Goal: Find specific page/section: Find specific page/section

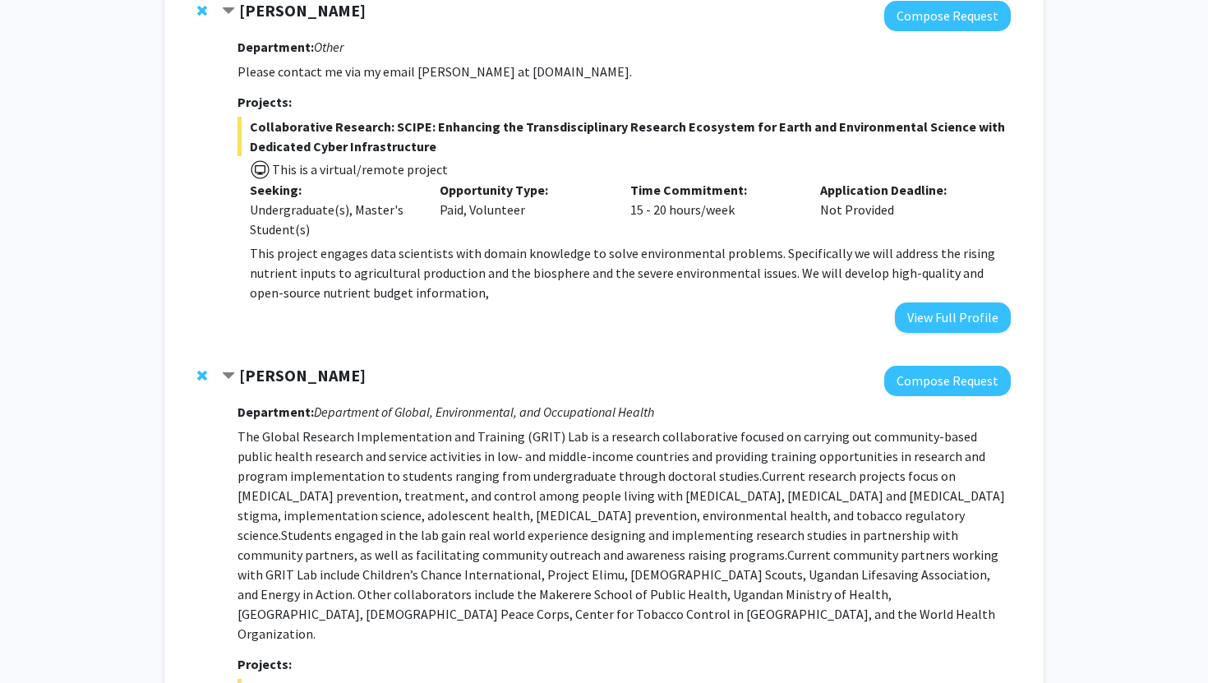
scroll to position [1454, 0]
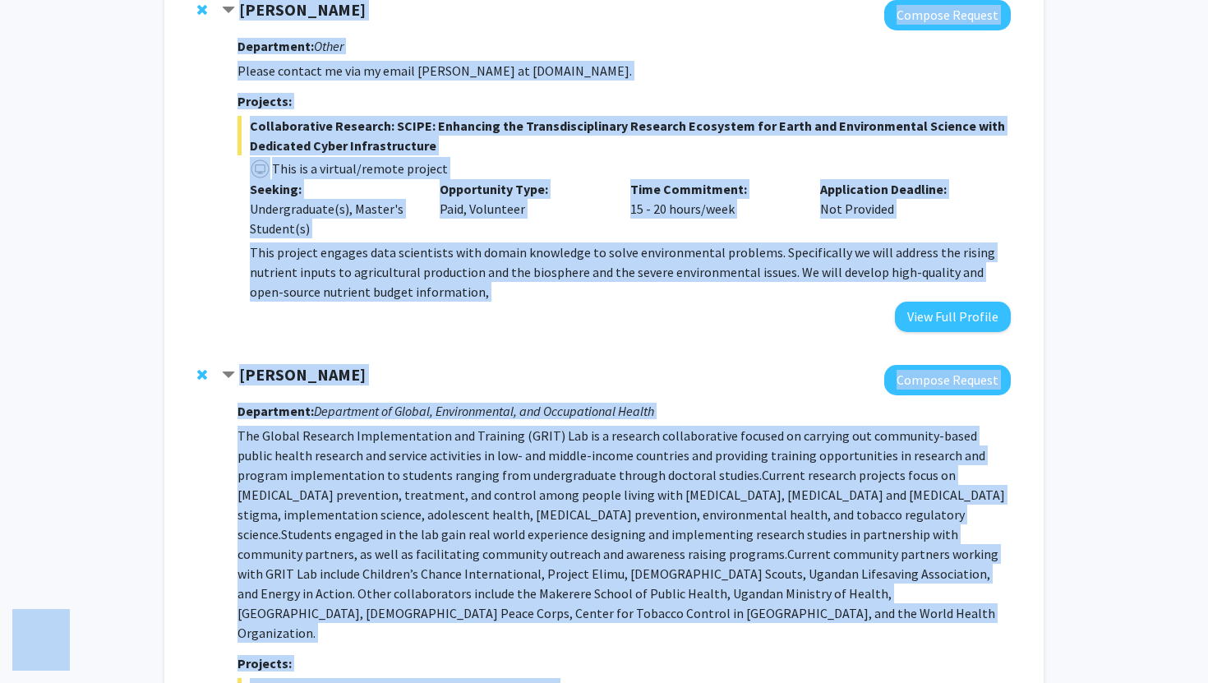
copy body "Lore ipsumdolor Sita Consec Adipiscin Elitsedd Eiusmodt Incididu Ut Laboree Dol…"
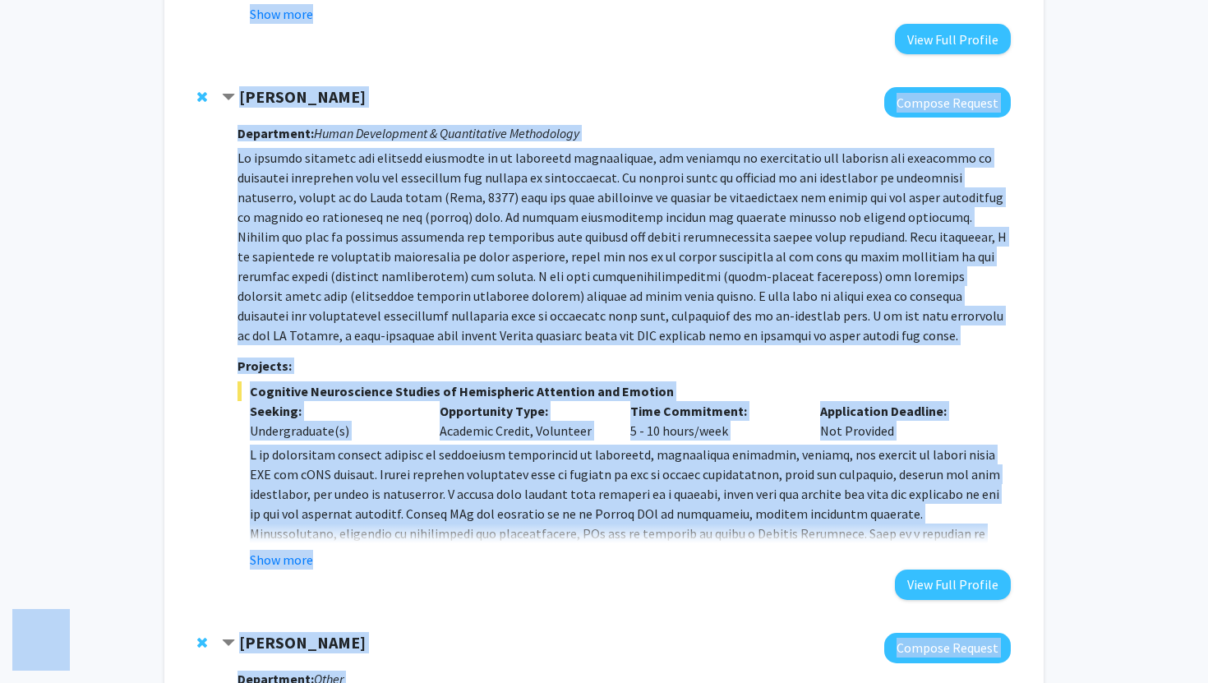
scroll to position [723, 0]
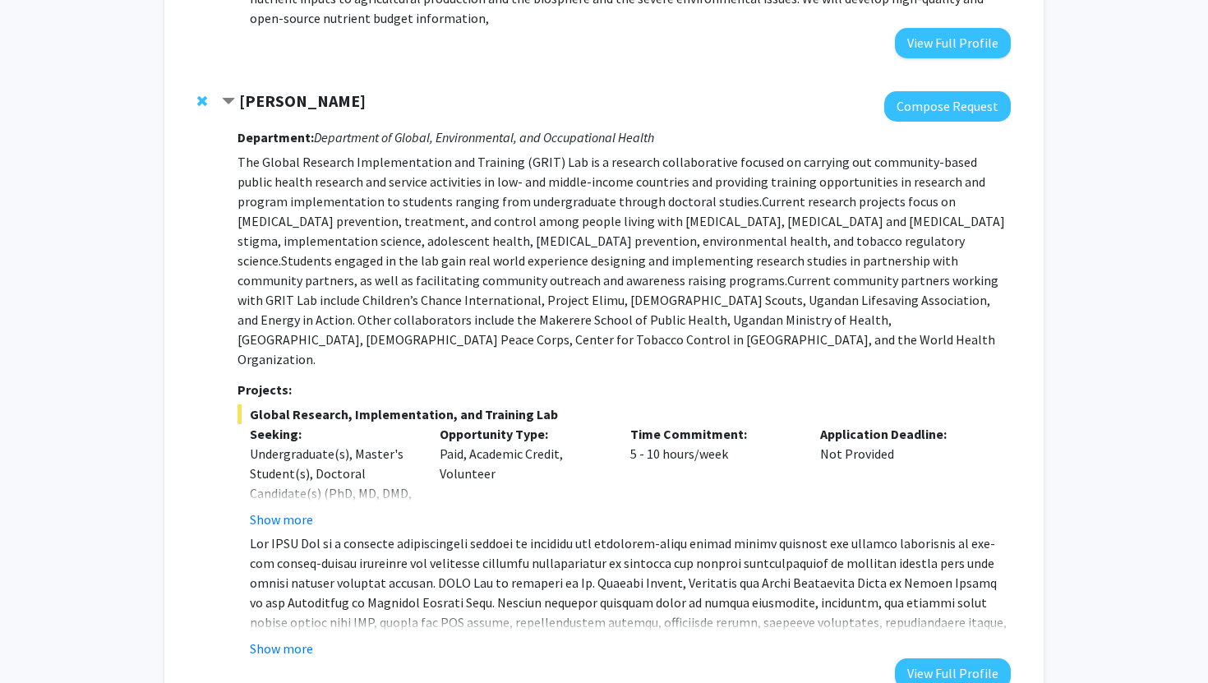
scroll to position [1741, 0]
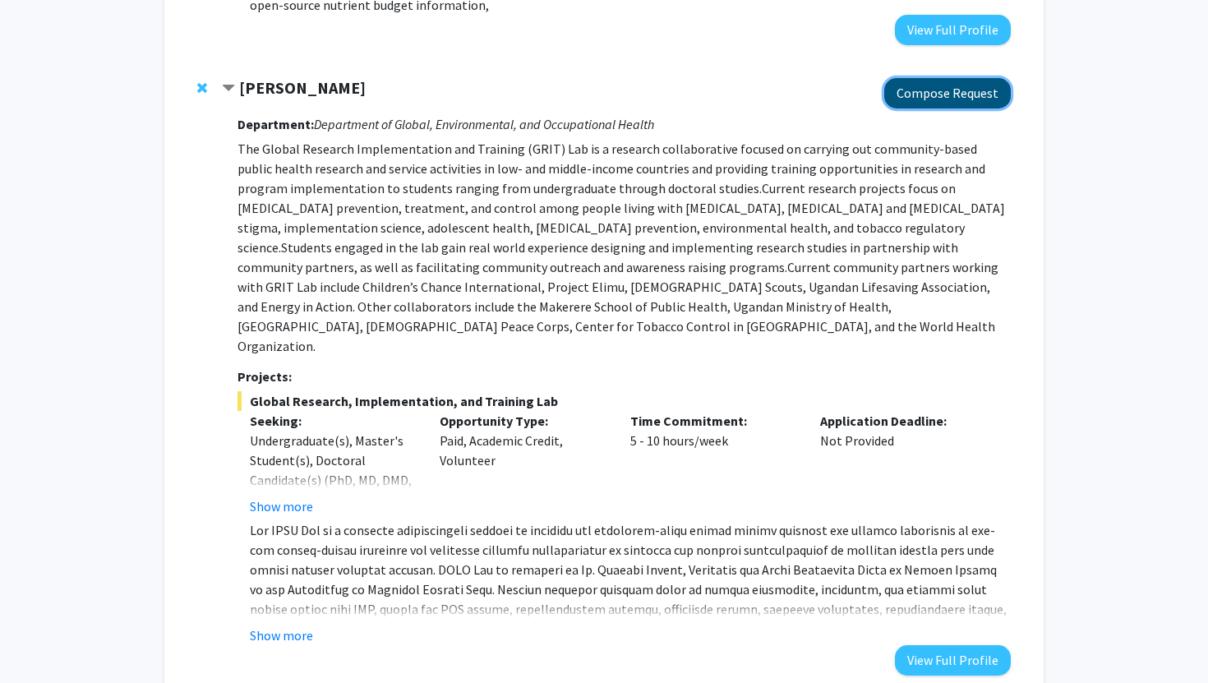
click at [929, 100] on button "Compose Request" at bounding box center [948, 93] width 127 height 30
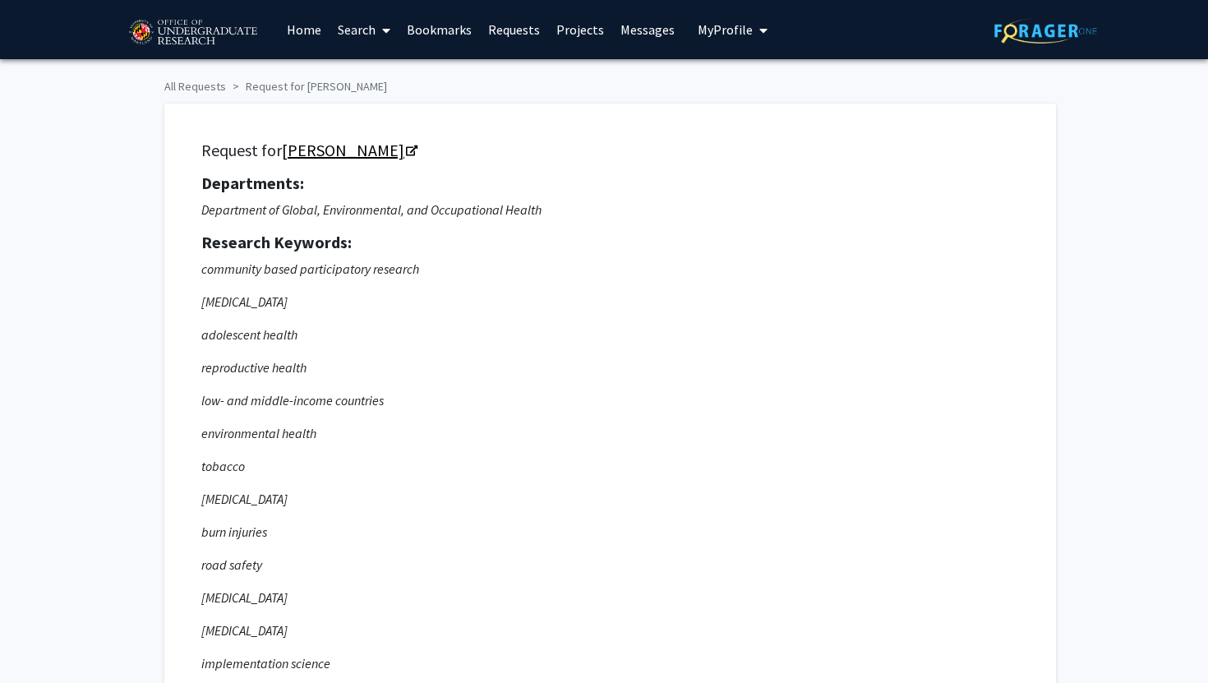
click at [383, 147] on link "[PERSON_NAME]" at bounding box center [349, 150] width 134 height 21
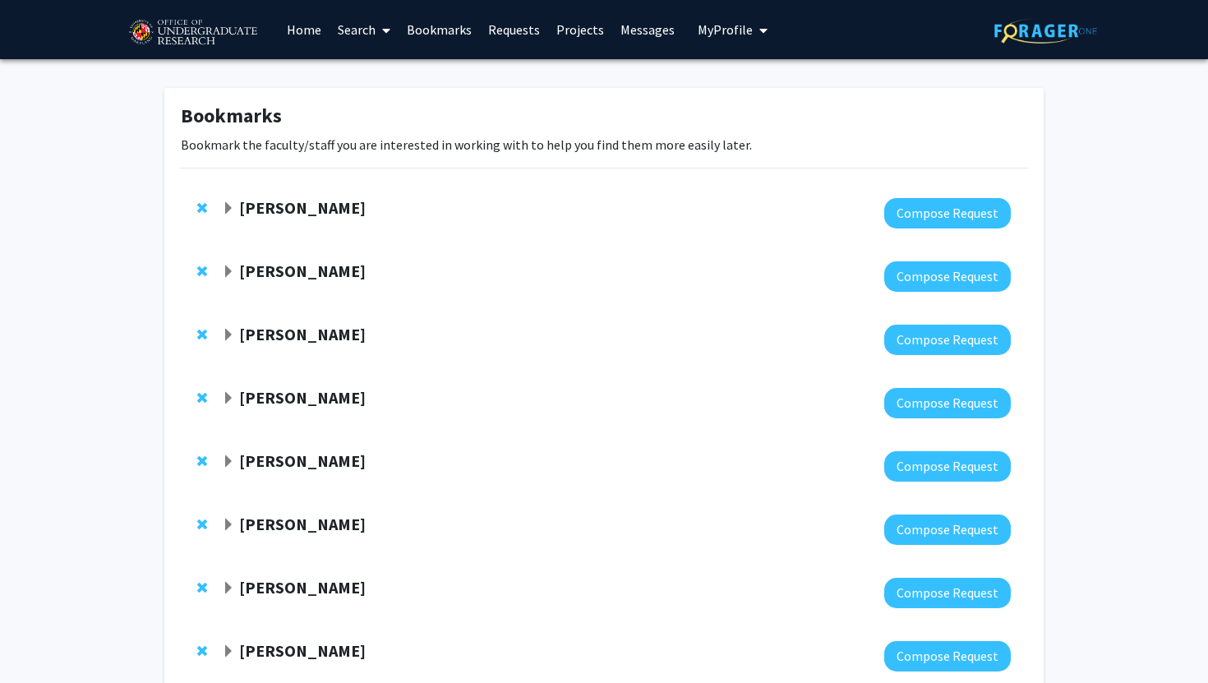
click at [230, 206] on span "Expand Yasmeen Faroqi-Shah Bookmark" at bounding box center [228, 208] width 13 height 13
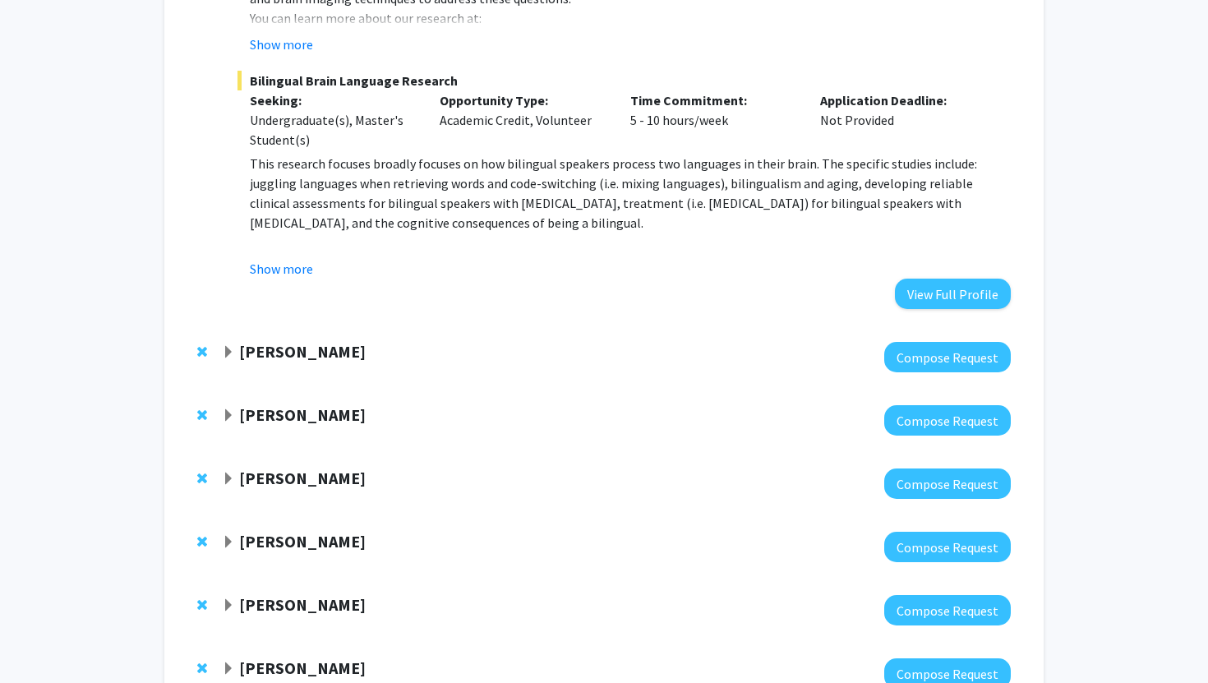
scroll to position [715, 0]
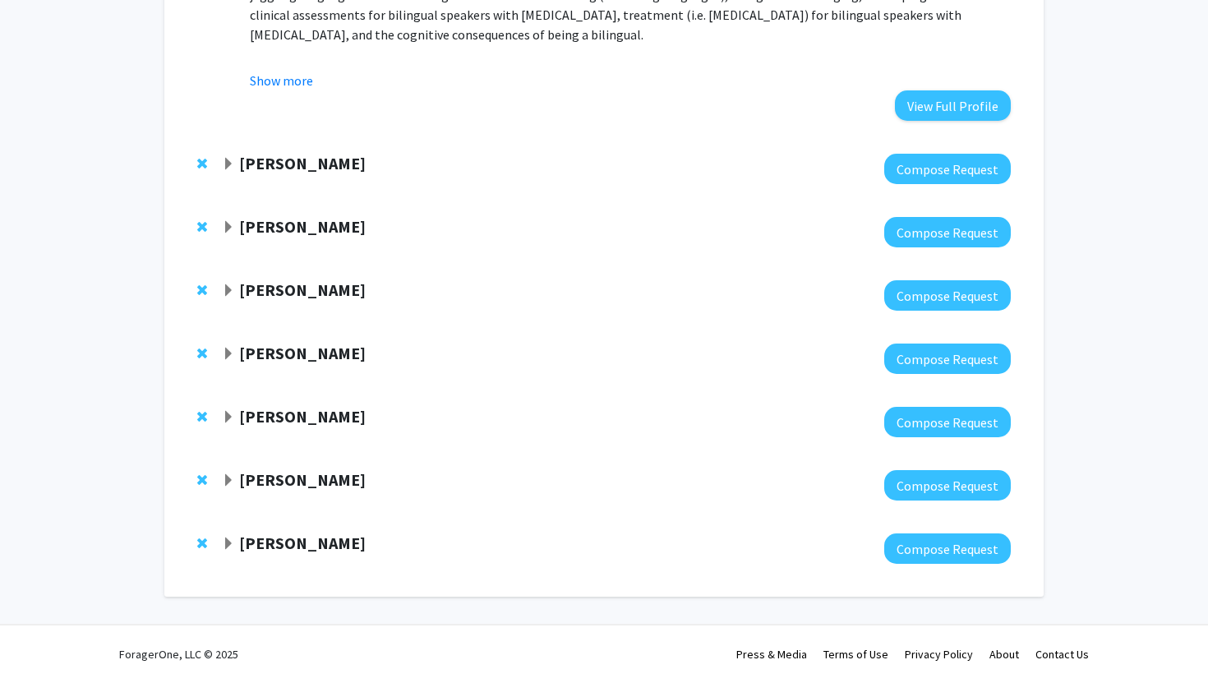
click at [227, 348] on span "Expand Alexander Shackman Bookmark" at bounding box center [228, 354] width 13 height 13
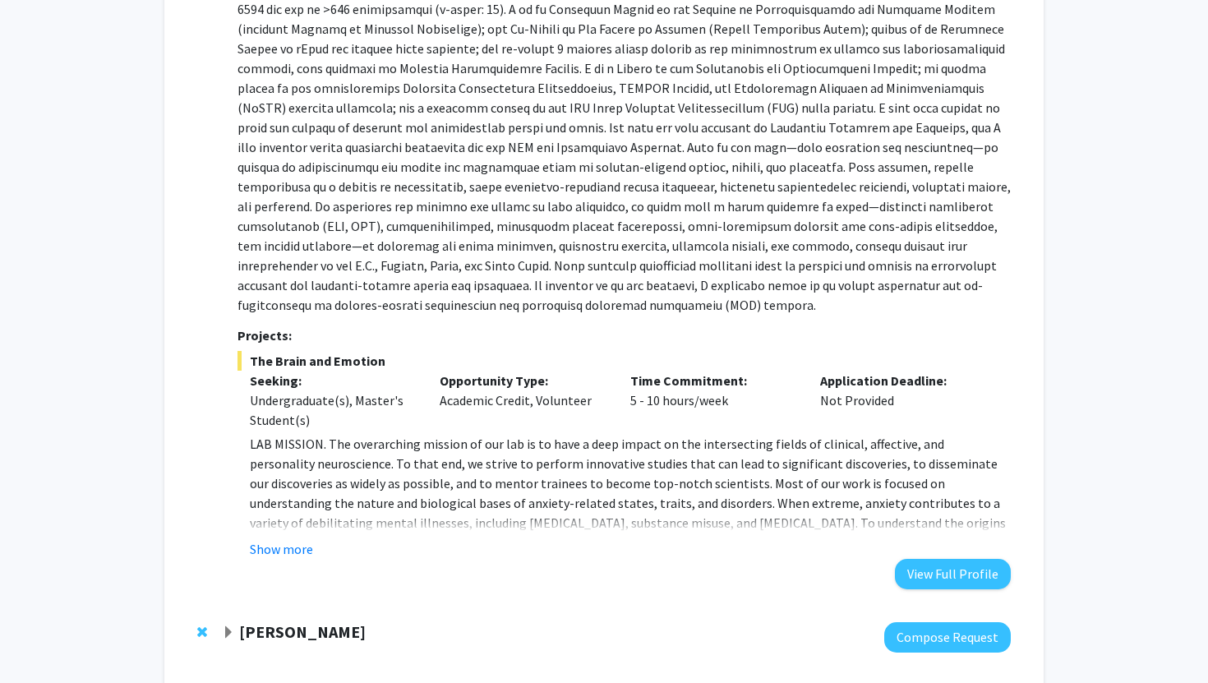
scroll to position [1182, 0]
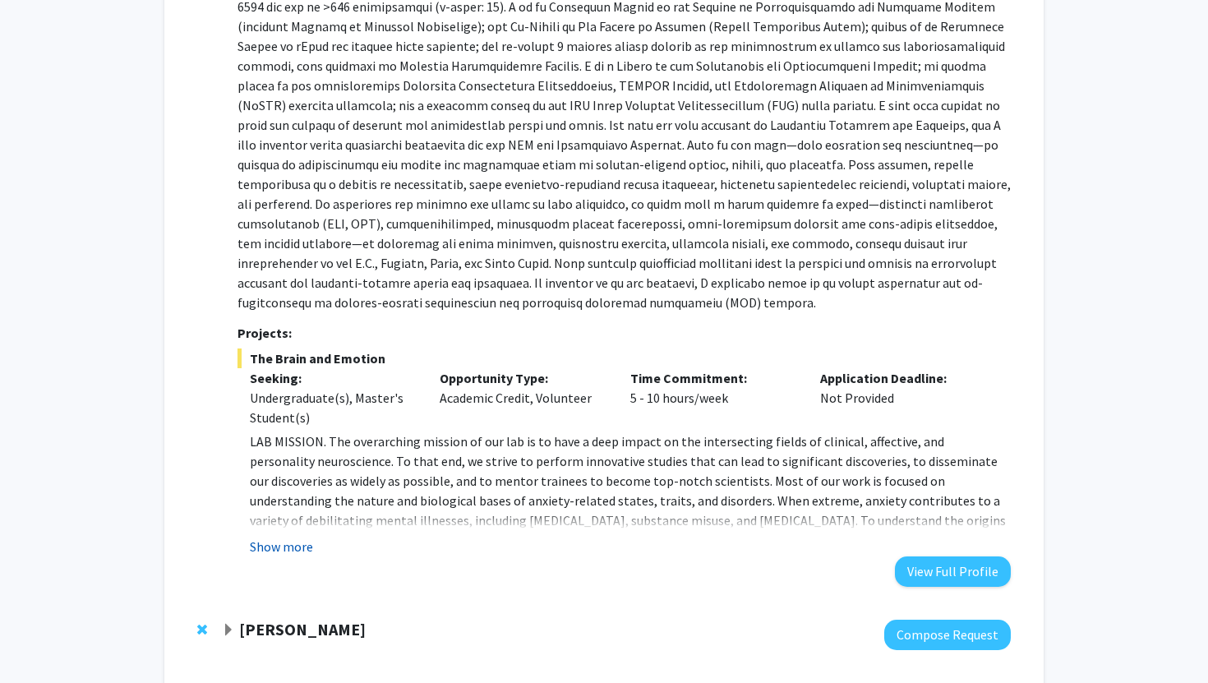
click at [275, 538] on button "Show more" at bounding box center [281, 547] width 63 height 20
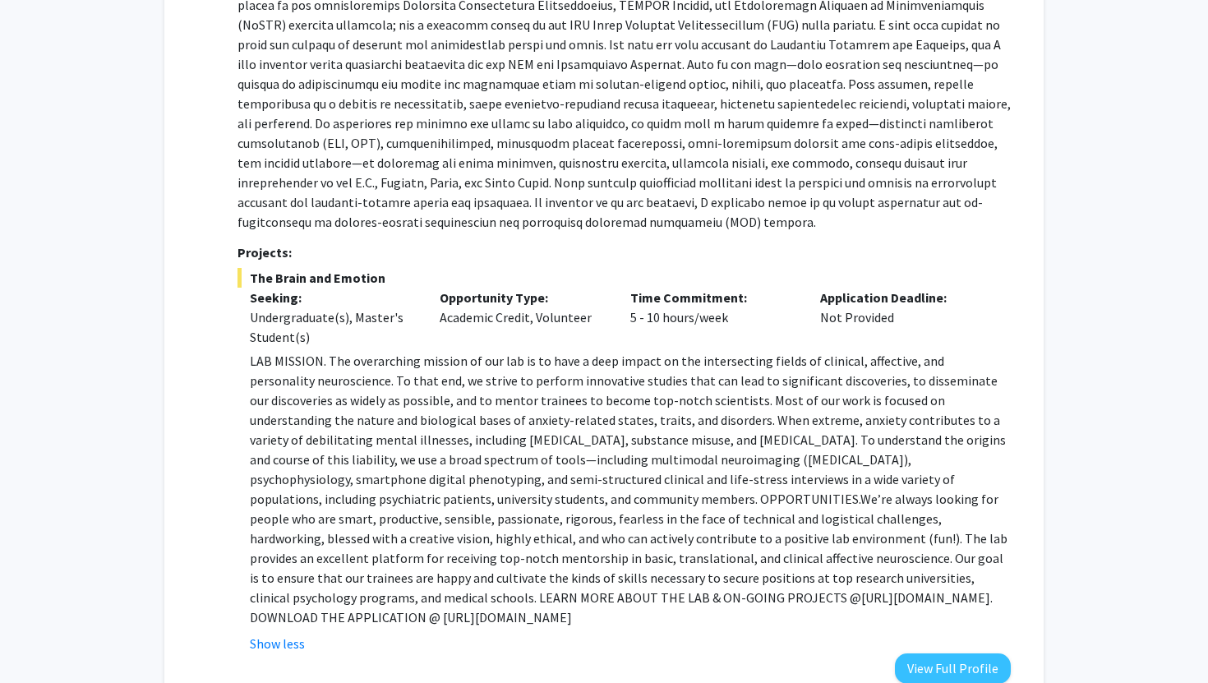
scroll to position [1265, 0]
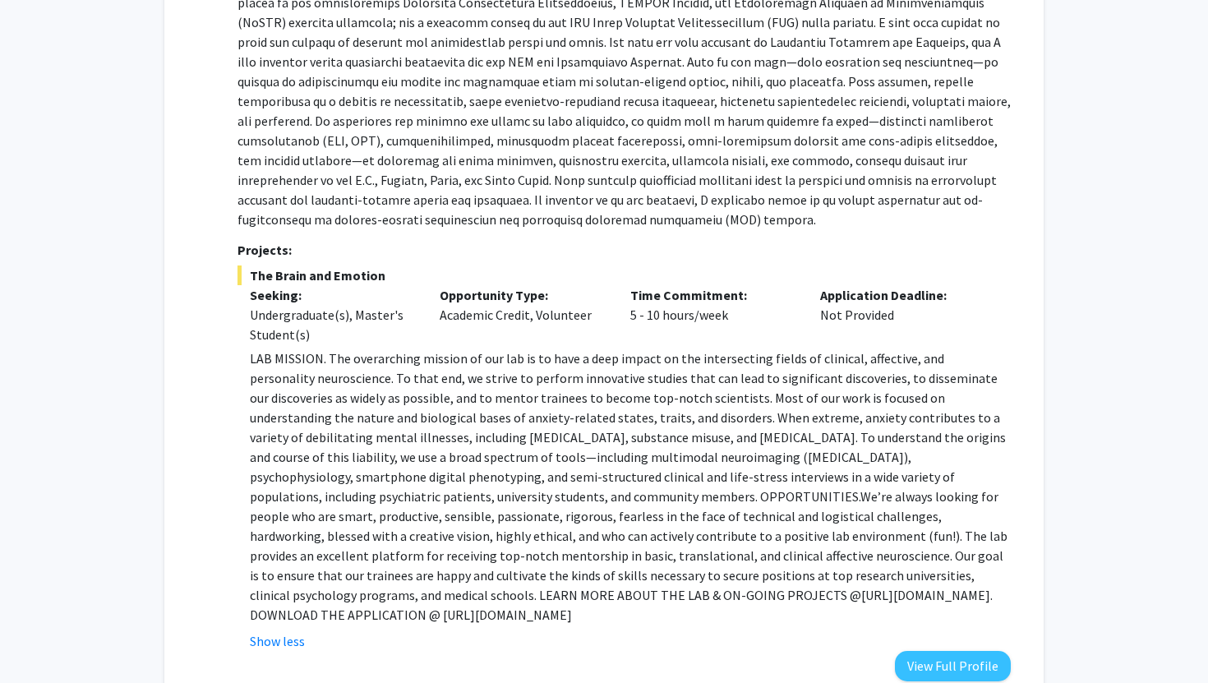
click at [654, 598] on p "LAB MISSION. The overarching mission of our lab is to have a deep impact on the…" at bounding box center [630, 487] width 761 height 276
drag, startPoint x: 654, startPoint y: 598, endPoint x: 1004, endPoint y: 600, distance: 349.4
click at [1004, 600] on p "LAB MISSION. The overarching mission of our lab is to have a deep impact on the…" at bounding box center [630, 487] width 761 height 276
copy p "[URL][DOMAIN_NAME]"
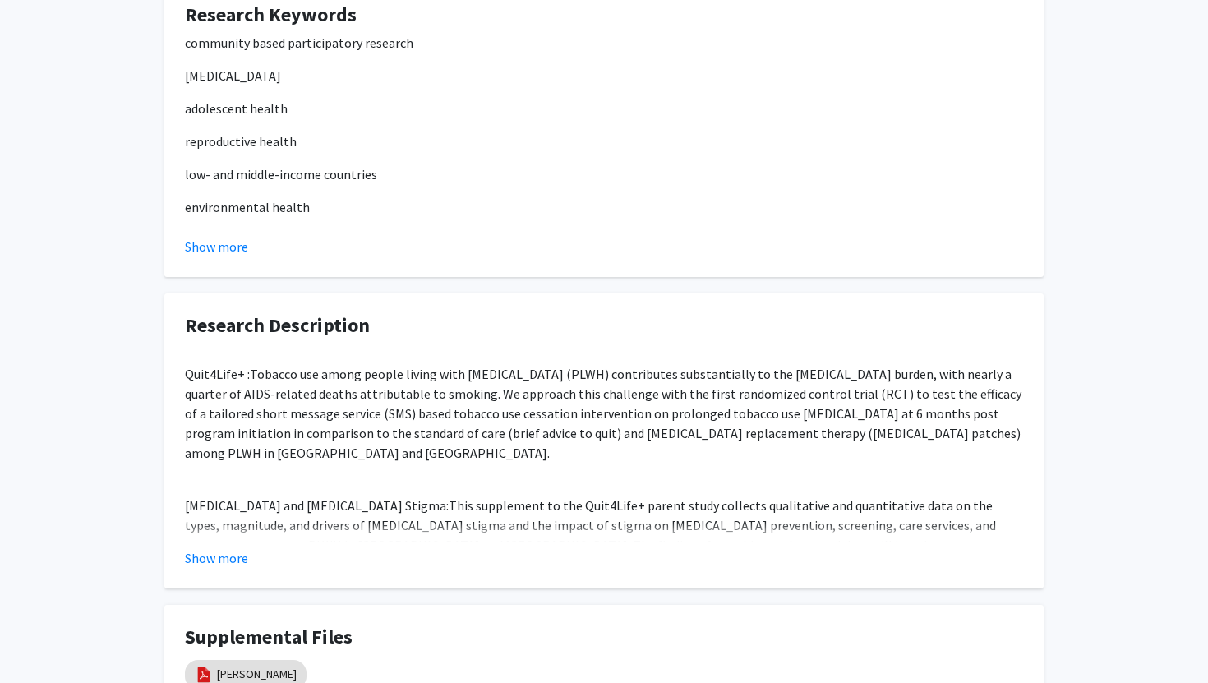
scroll to position [989, 0]
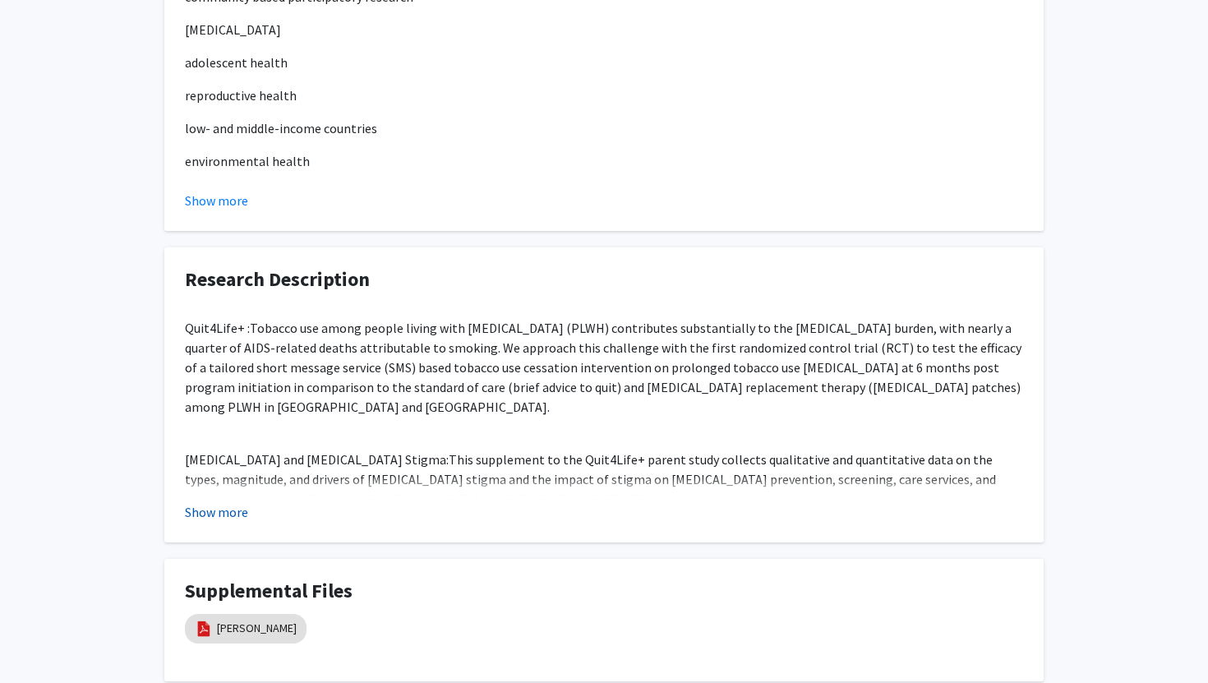
click at [219, 502] on button "Show more" at bounding box center [216, 512] width 63 height 20
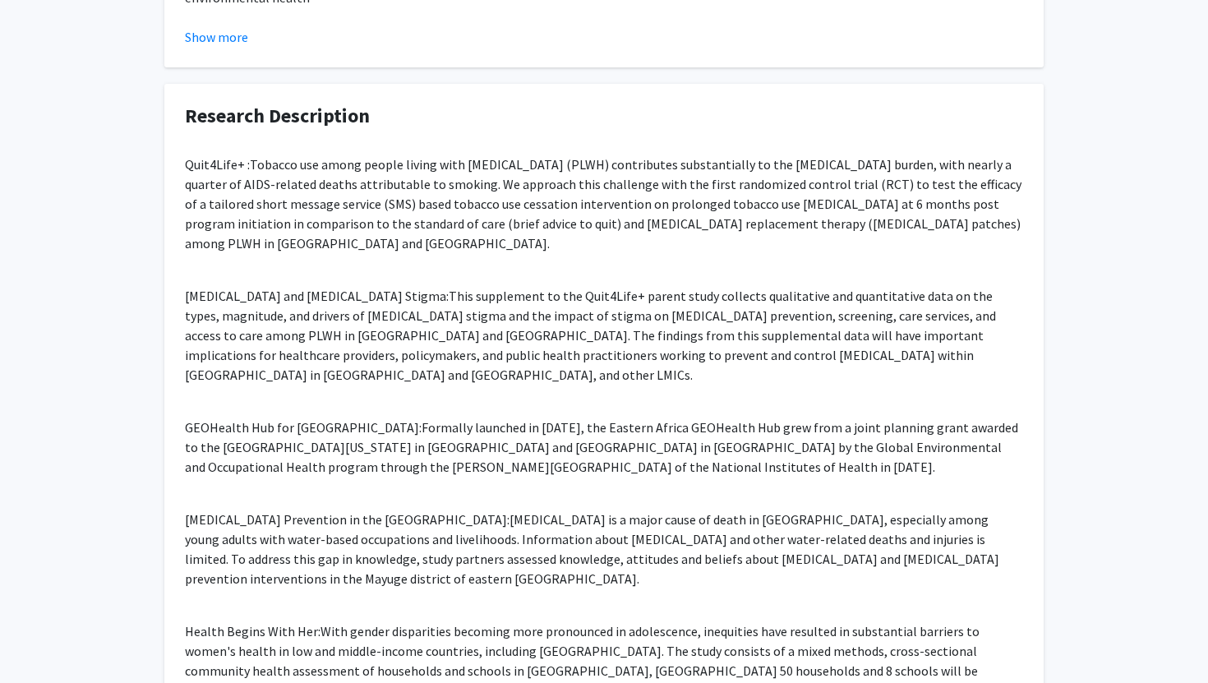
scroll to position [1167, 0]
